Goal: Browse casually

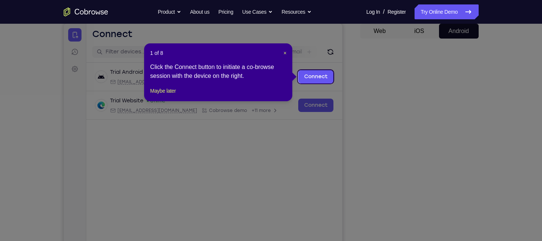
scroll to position [72, 0]
click at [284, 53] on span "×" at bounding box center [285, 53] width 3 height 6
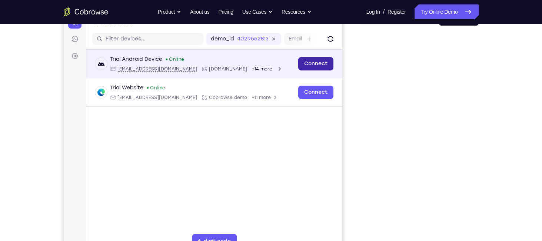
scroll to position [100, 0]
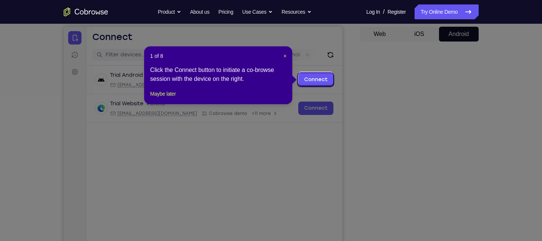
scroll to position [70, 0]
click at [286, 58] on span "×" at bounding box center [285, 56] width 3 height 6
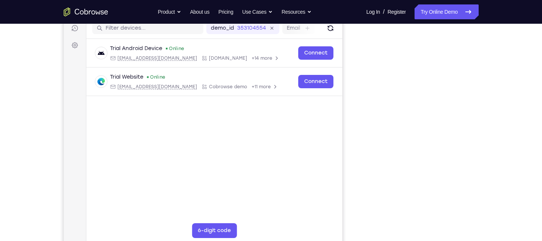
scroll to position [113, 0]
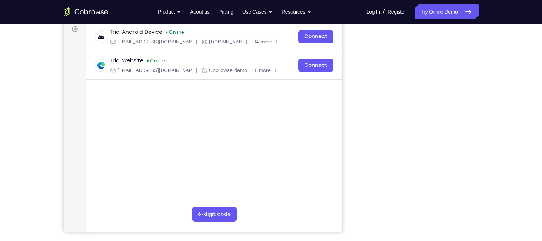
drag, startPoint x: 496, startPoint y: 102, endPoint x: 499, endPoint y: 148, distance: 46.8
click at [499, 148] on div "Your Support Agent Your Customer Web iOS Android Next Steps We’d be happy to gi…" at bounding box center [271, 155] width 475 height 489
click at [458, 22] on nav "Go back Powerful, Flexible and Trustworthy. Avoid all extra friction for both A…" at bounding box center [271, 12] width 542 height 24
click at [479, 66] on div "Your Support Agent Your Customer Web iOS Android Next Steps We’d be happy to gi…" at bounding box center [271, 155] width 475 height 489
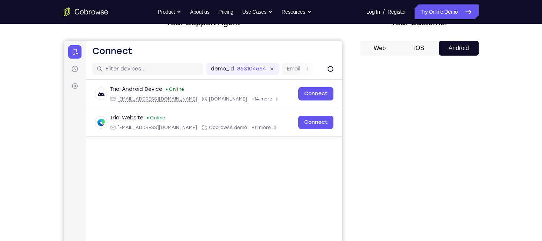
scroll to position [55, 0]
